Goal: Use online tool/utility: Use online tool/utility

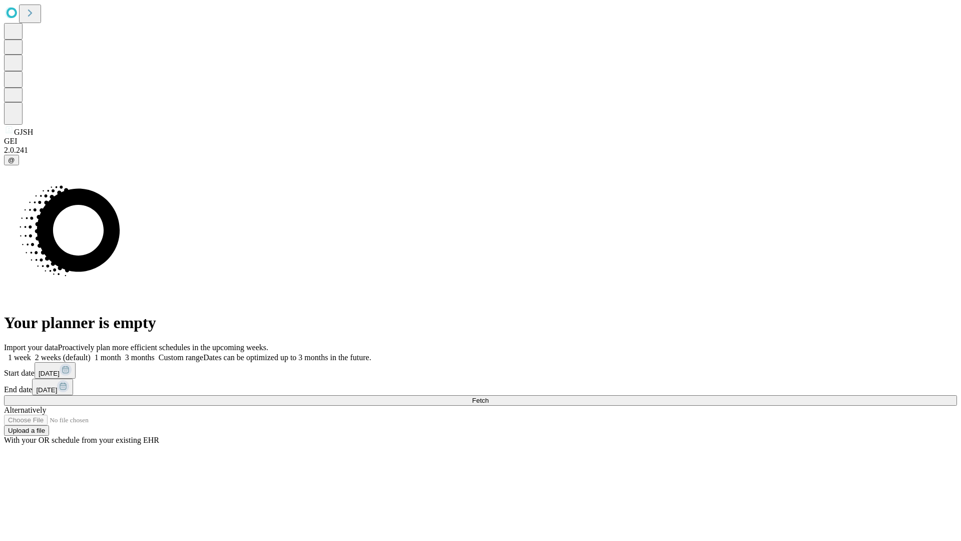
click at [489, 397] on span "Fetch" at bounding box center [480, 401] width 17 height 8
